Goal: Find specific page/section

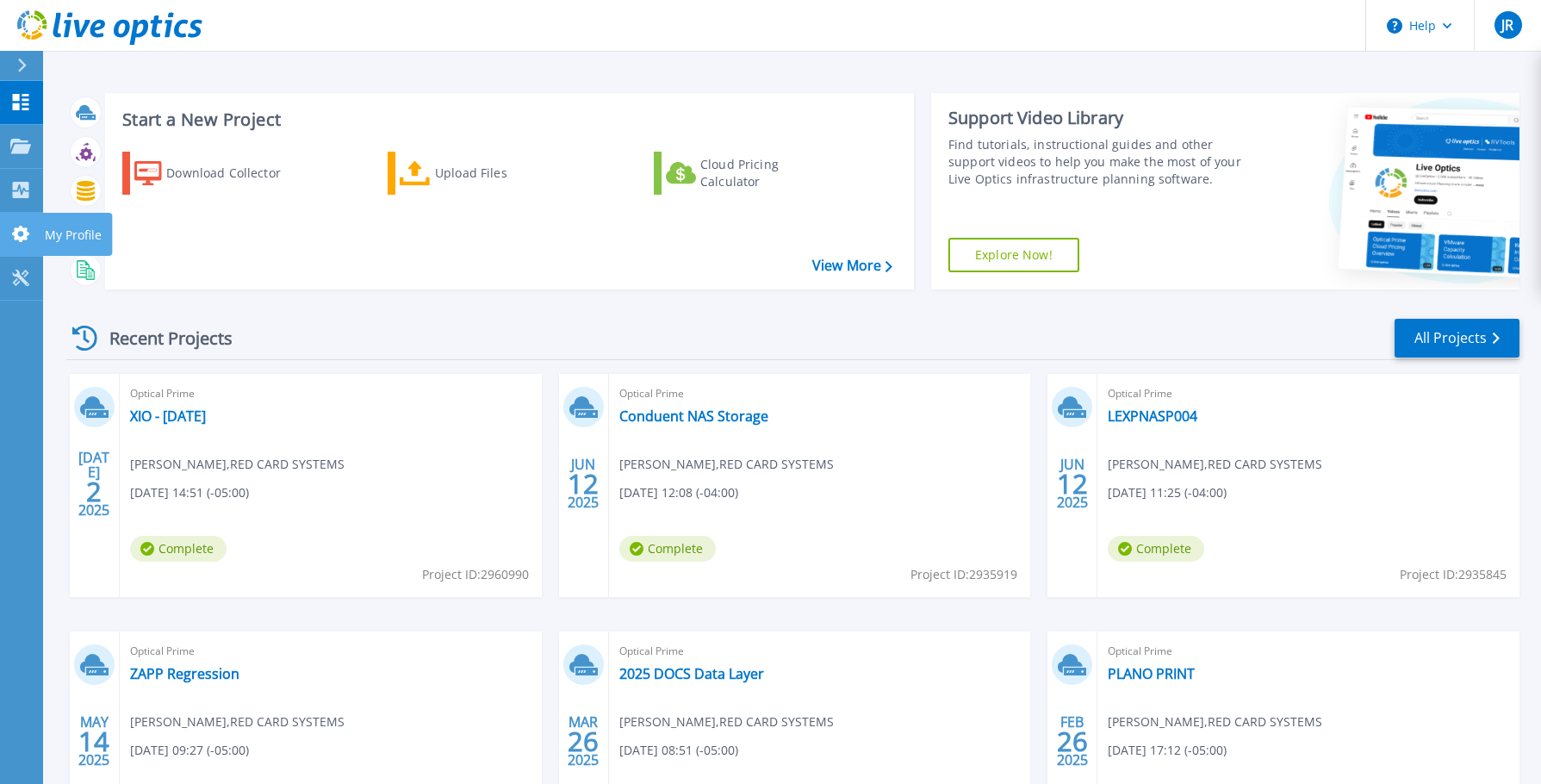
click at [17, 233] on icon at bounding box center [21, 233] width 17 height 17
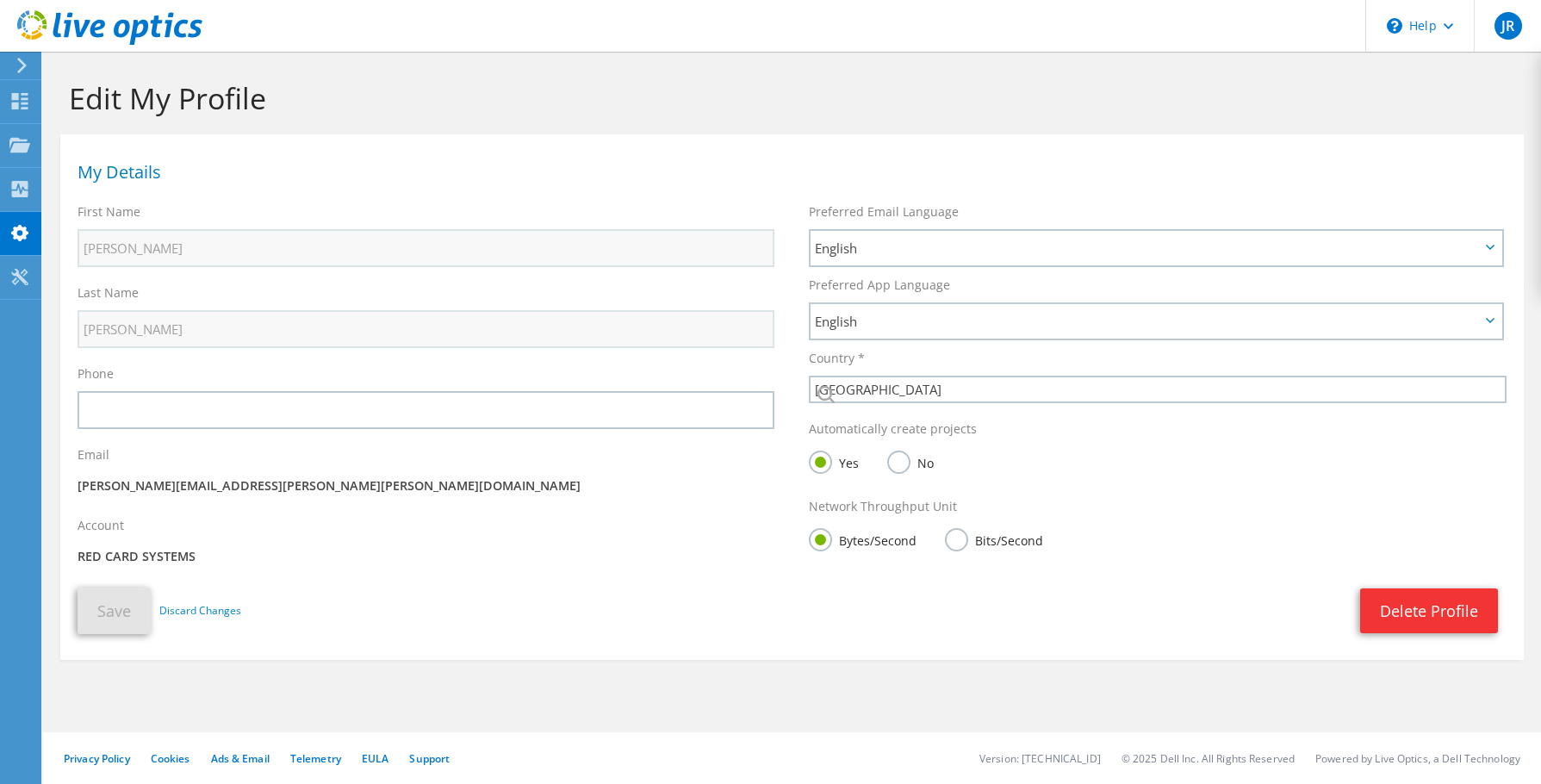
select select "224"
click at [20, 272] on icon at bounding box center [20, 277] width 21 height 17
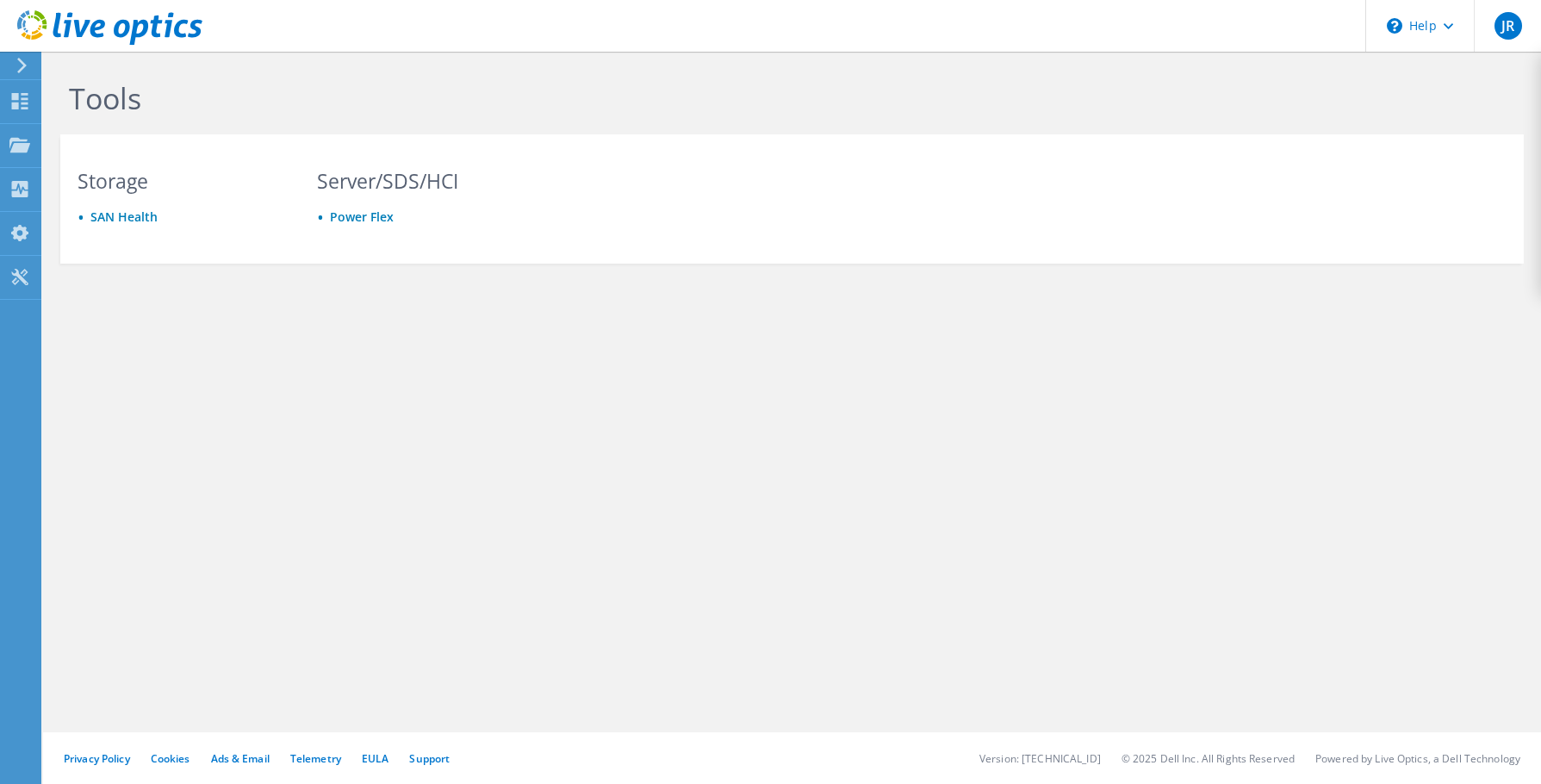
click at [20, 71] on use at bounding box center [22, 66] width 10 height 16
click at [1514, 17] on span "JR" at bounding box center [1509, 26] width 28 height 28
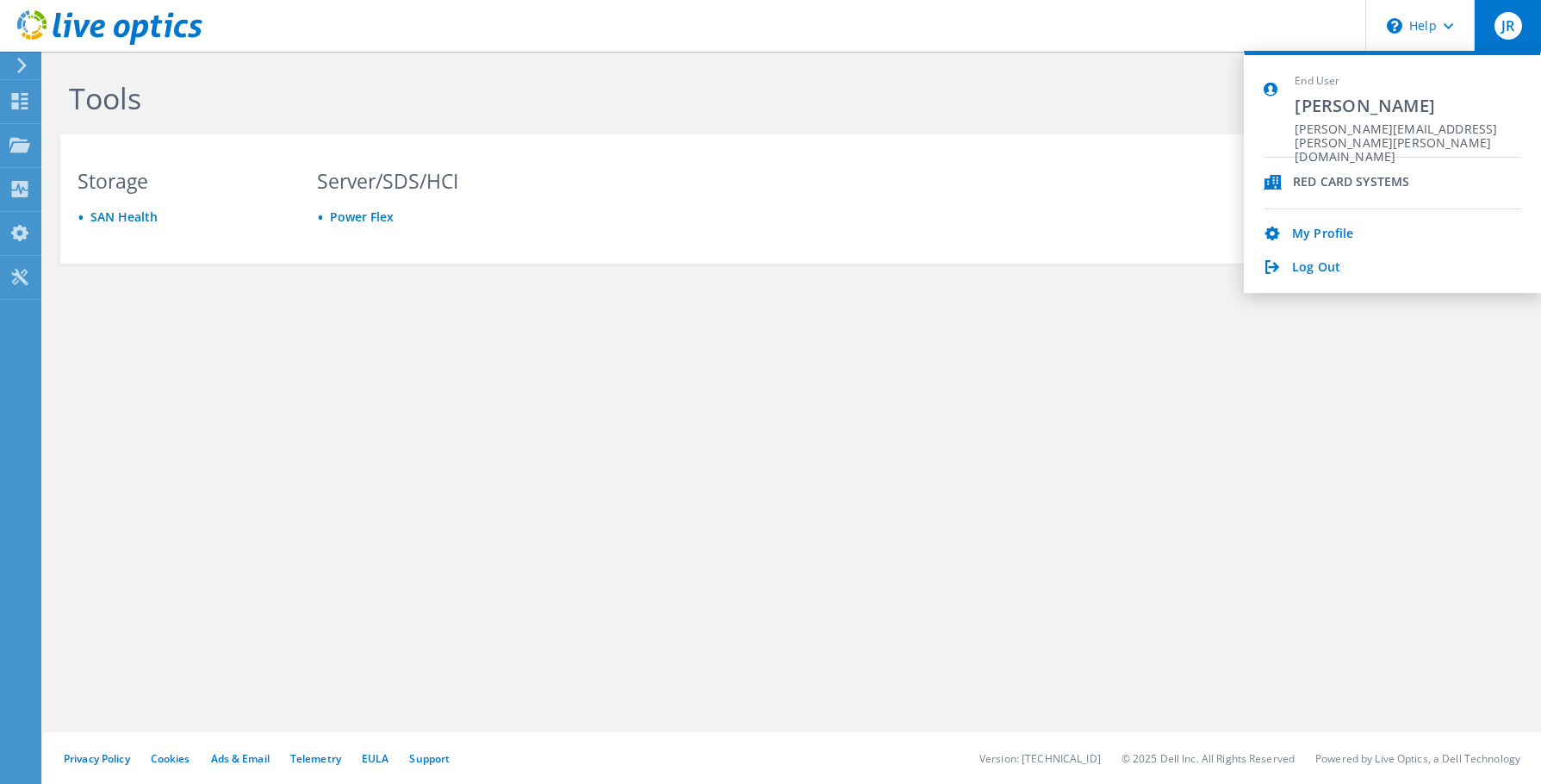
click at [1112, 67] on div "Tools" at bounding box center [655, 93] width 1206 height 83
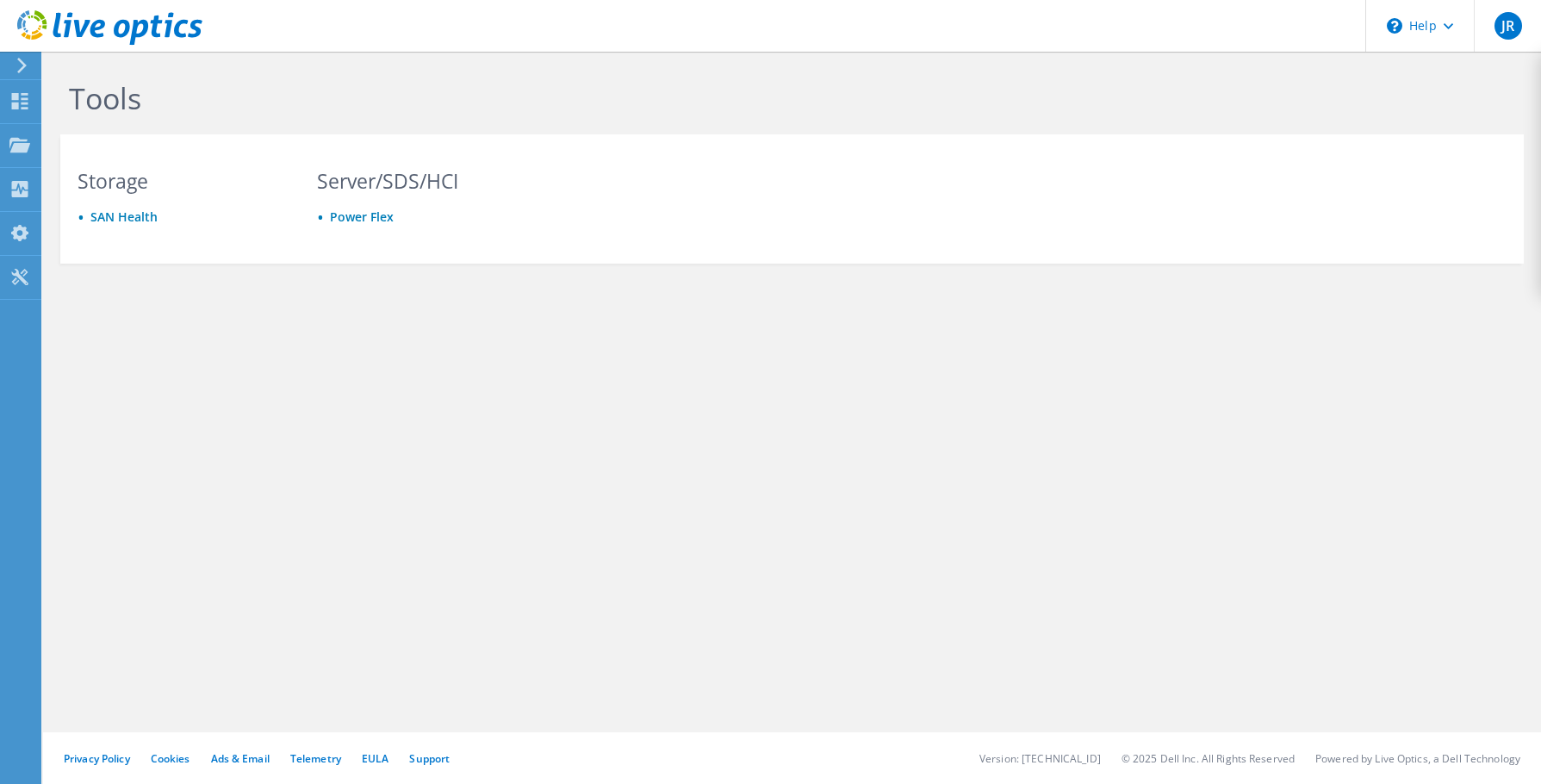
click at [21, 66] on icon at bounding box center [22, 66] width 13 height 16
click at [20, 62] on icon at bounding box center [22, 66] width 13 height 16
click at [16, 187] on use at bounding box center [20, 189] width 17 height 17
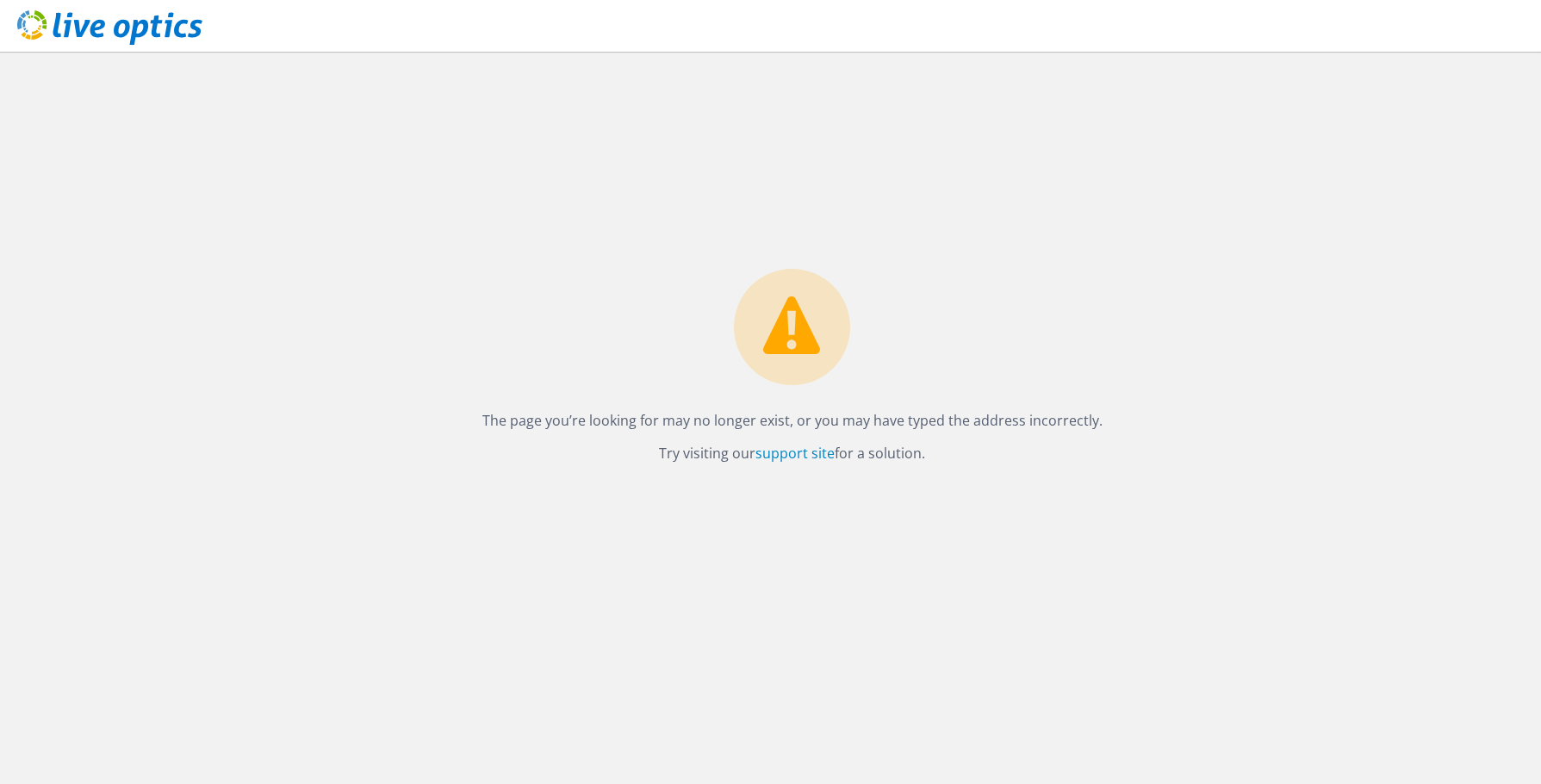
click at [19, 18] on use at bounding box center [110, 27] width 185 height 34
